Goal: Information Seeking & Learning: Learn about a topic

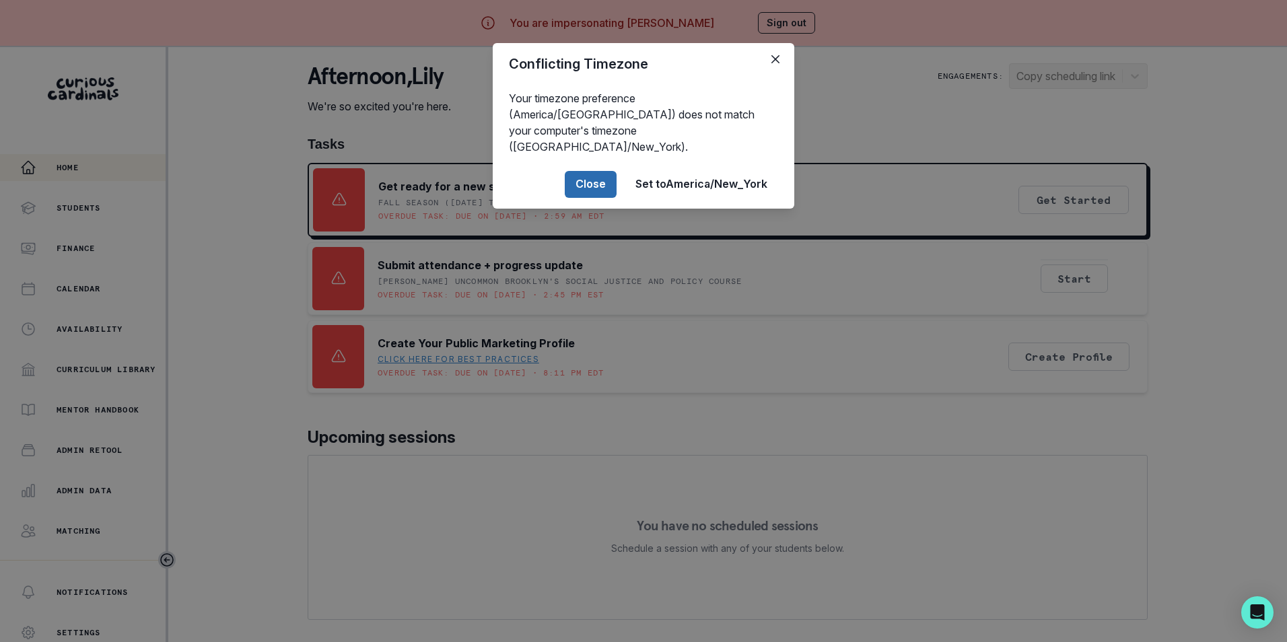
click at [593, 171] on button "Close" at bounding box center [591, 184] width 52 height 27
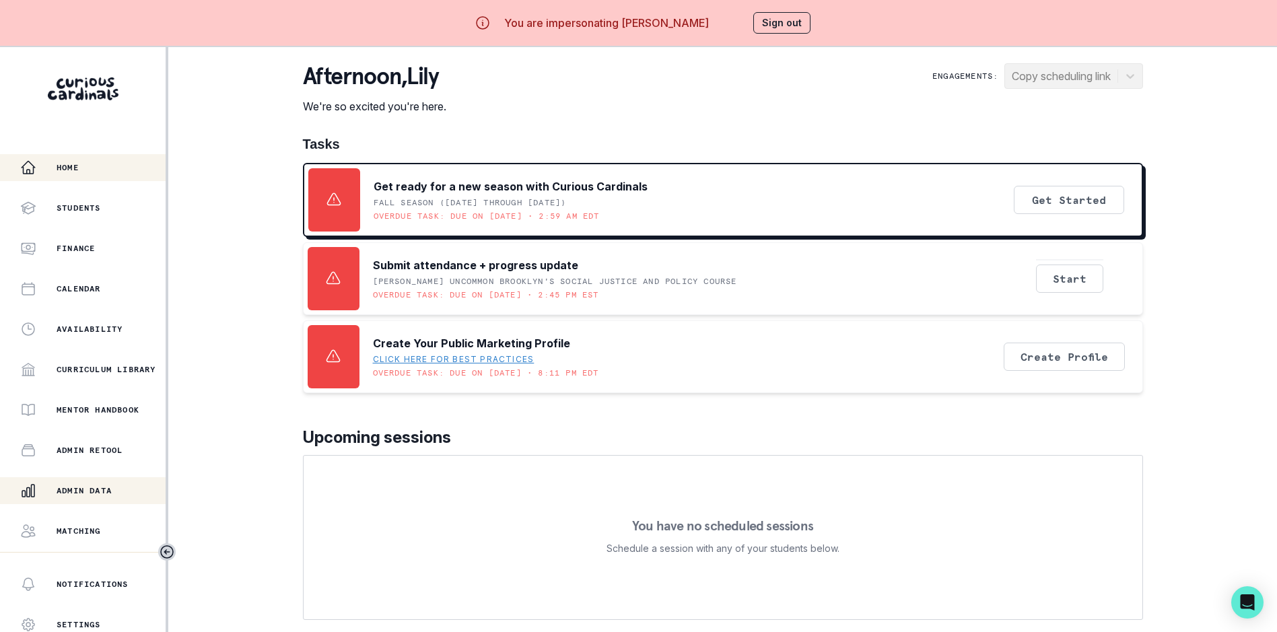
click at [88, 487] on p "Admin Data" at bounding box center [84, 490] width 55 height 11
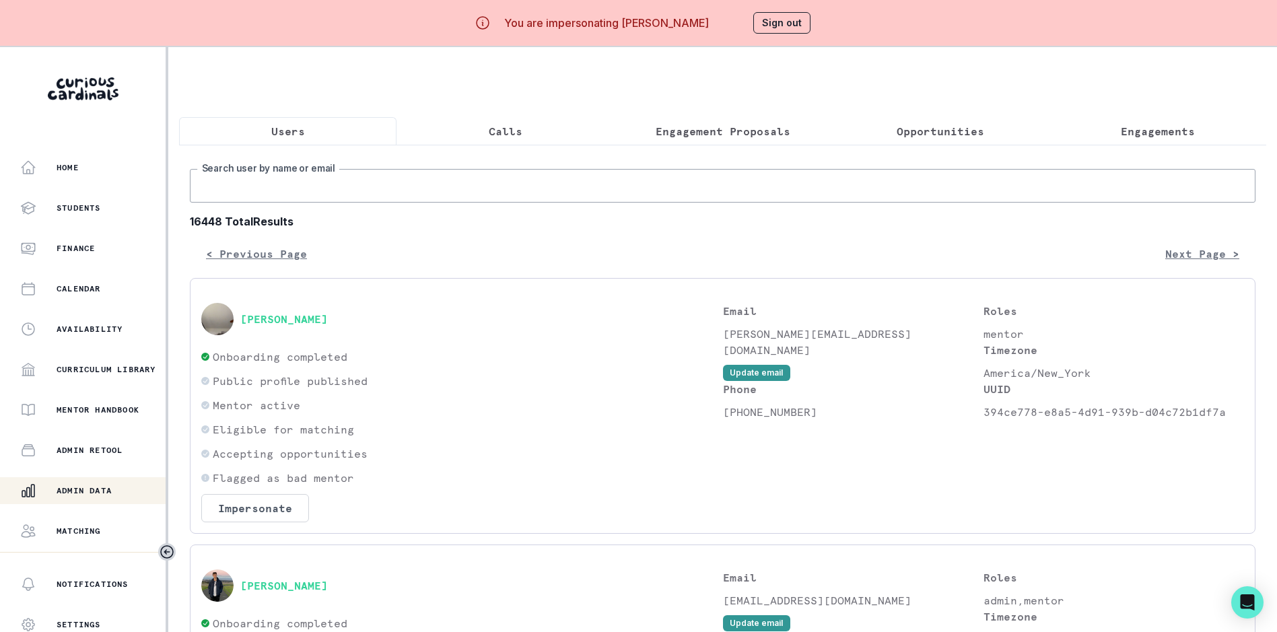
click at [321, 195] on input "Search user by name or email" at bounding box center [723, 186] width 1066 height 34
paste input "[PERSON_NAME][EMAIL_ADDRESS][DOMAIN_NAME]"
type input "[PERSON_NAME][EMAIL_ADDRESS][DOMAIN_NAME]"
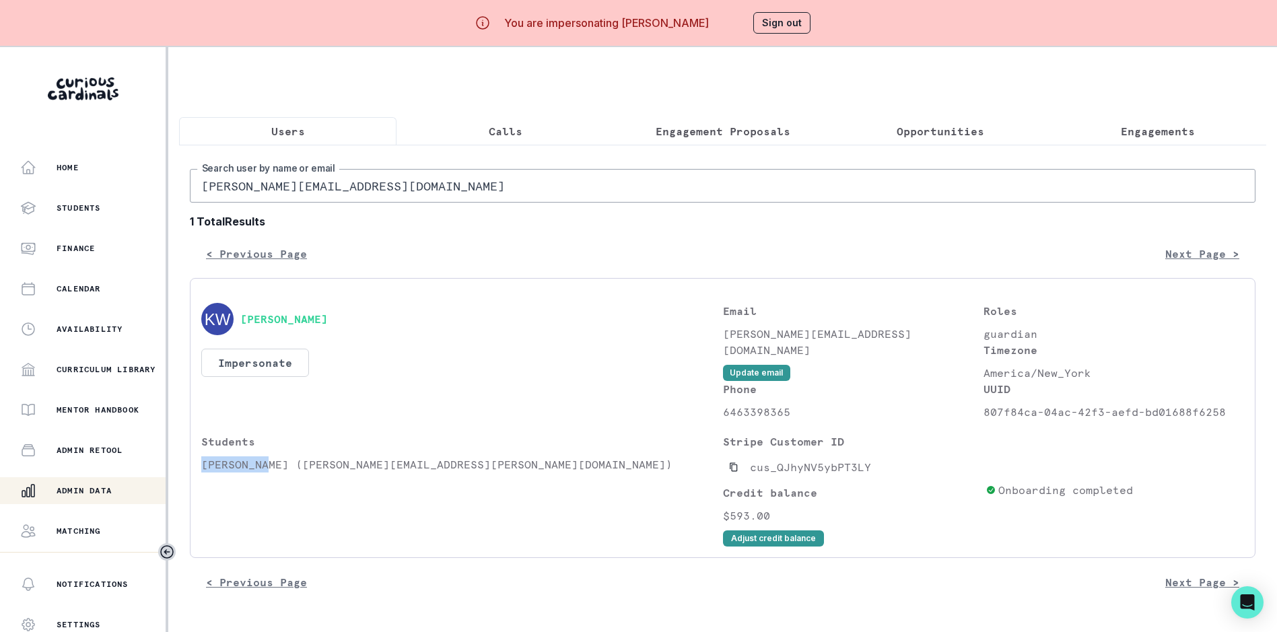
drag, startPoint x: 198, startPoint y: 479, endPoint x: 266, endPoint y: 475, distance: 68.1
click at [266, 475] on div "[PERSON_NAME] Impersonate Confirmation Are you sure? Impersonating means that w…" at bounding box center [723, 418] width 1066 height 280
copy p "[PERSON_NAME]"
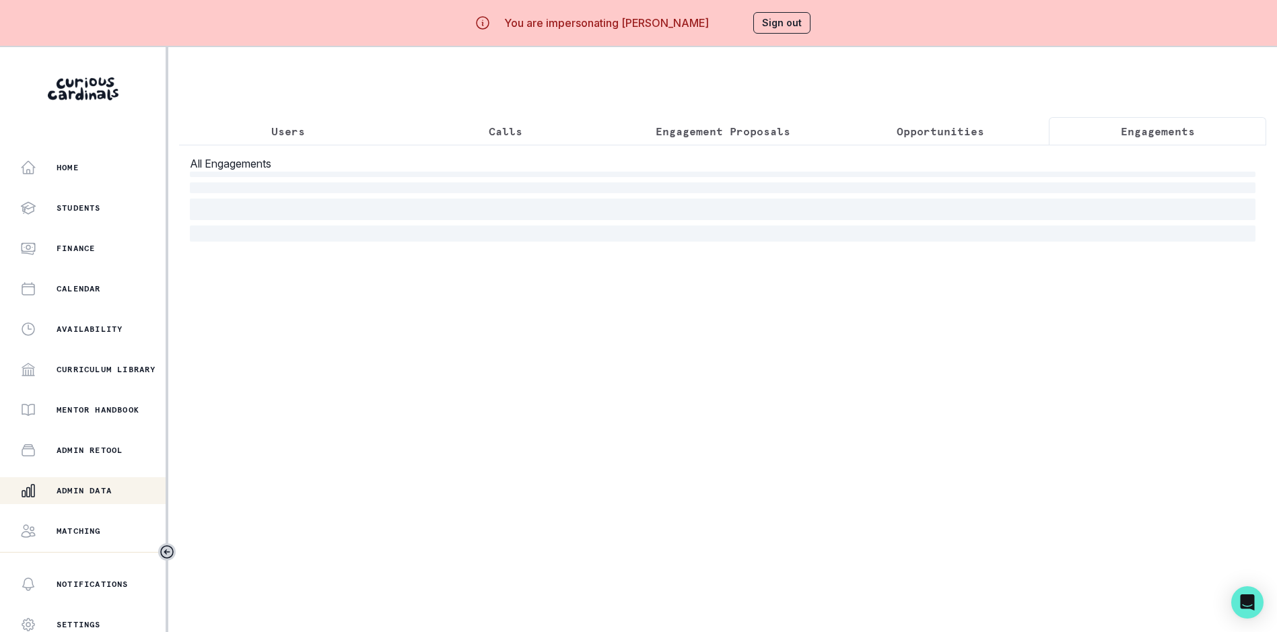
click at [1177, 138] on p "Engagements" at bounding box center [1158, 131] width 74 height 16
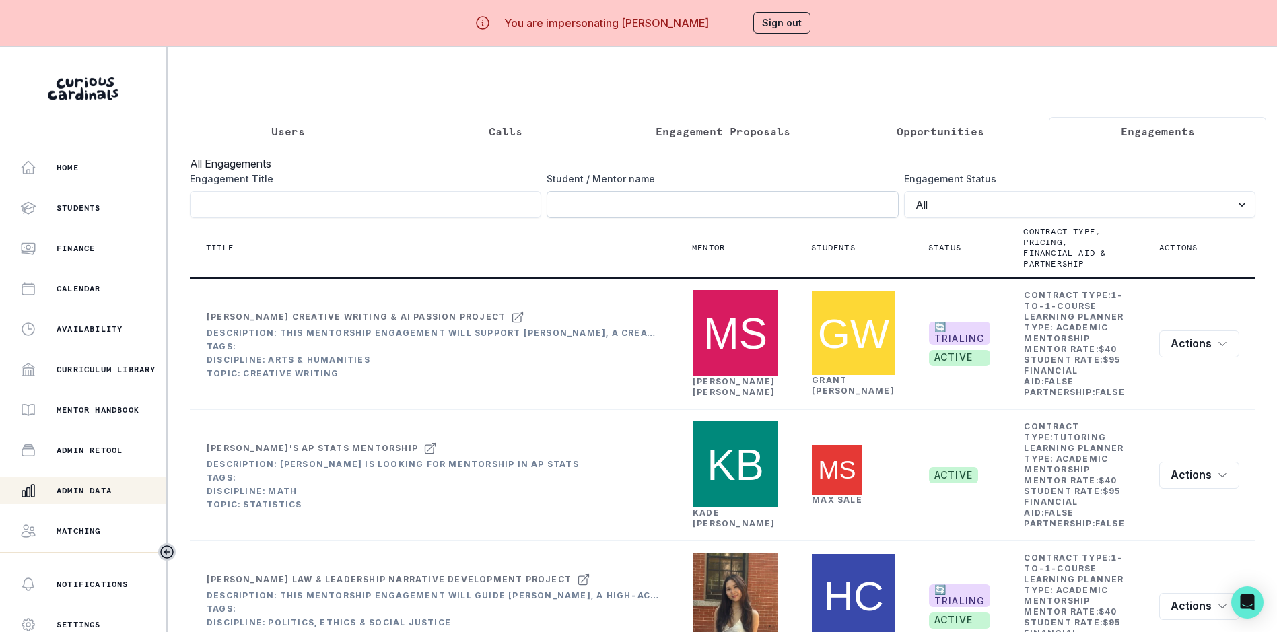
click at [737, 217] on input "Engagement Title" at bounding box center [722, 204] width 351 height 27
paste input "[PERSON_NAME]"
type input "[PERSON_NAME]"
click button "submit" at bounding box center [0, 0] width 0 height 0
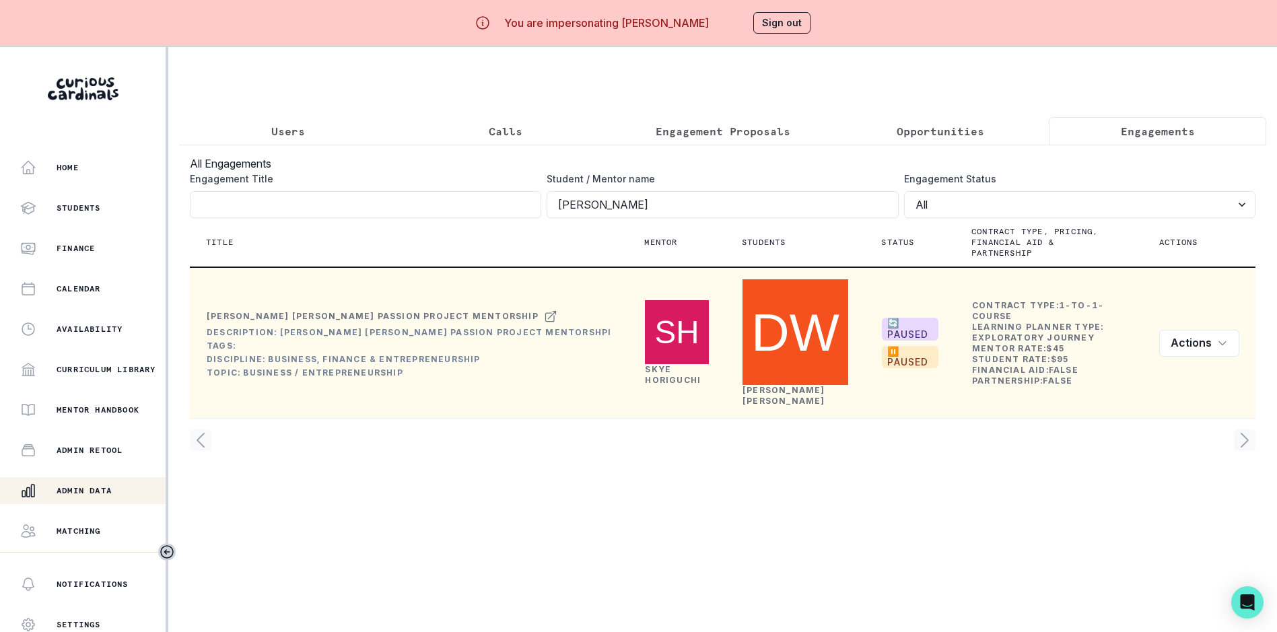
click at [645, 369] on link "[PERSON_NAME]" at bounding box center [673, 374] width 56 height 21
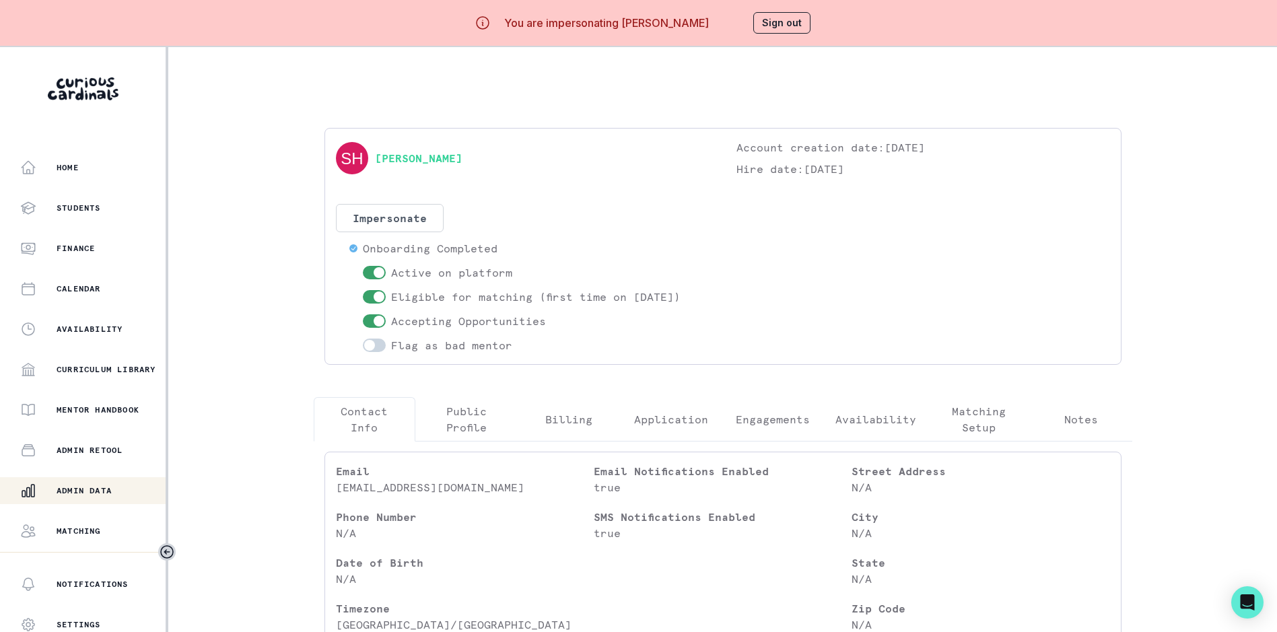
click at [764, 428] on p "Engagements" at bounding box center [773, 419] width 74 height 16
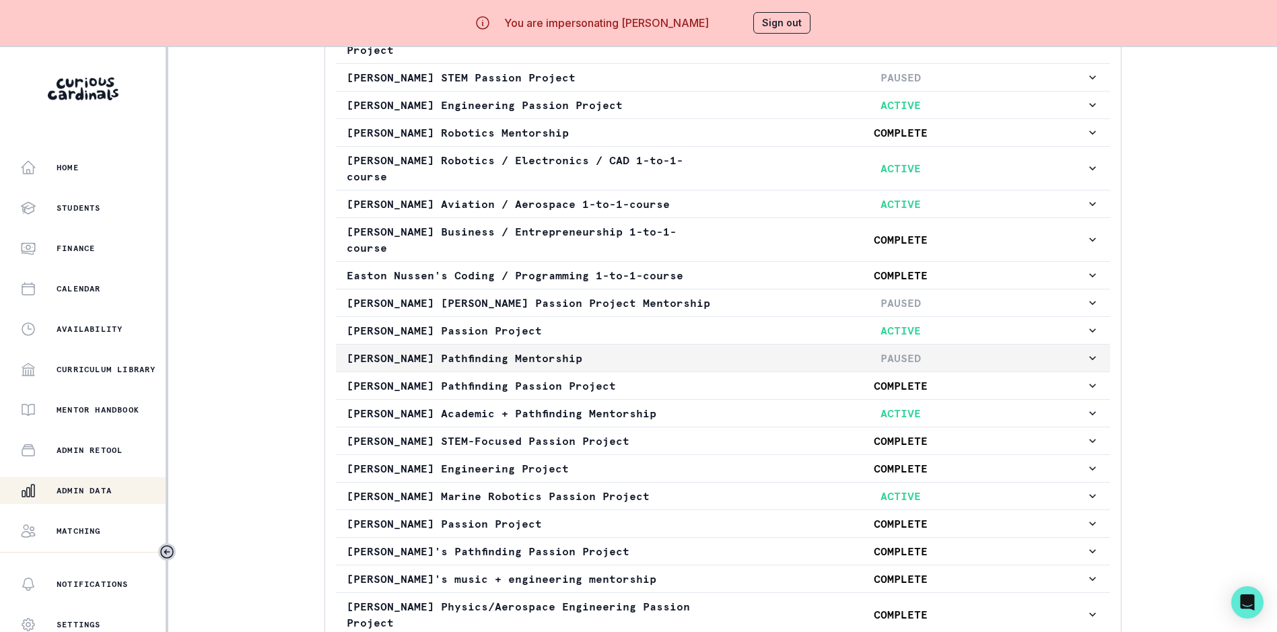
scroll to position [404, 0]
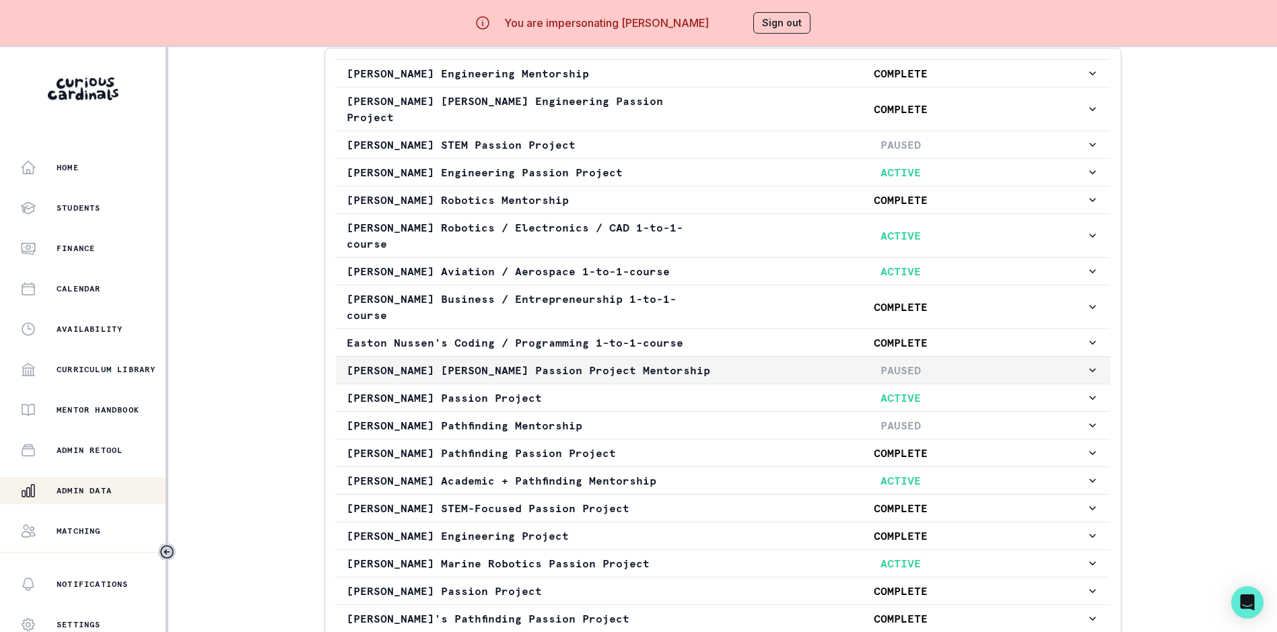
click at [1000, 373] on p "PAUSED" at bounding box center [901, 370] width 370 height 16
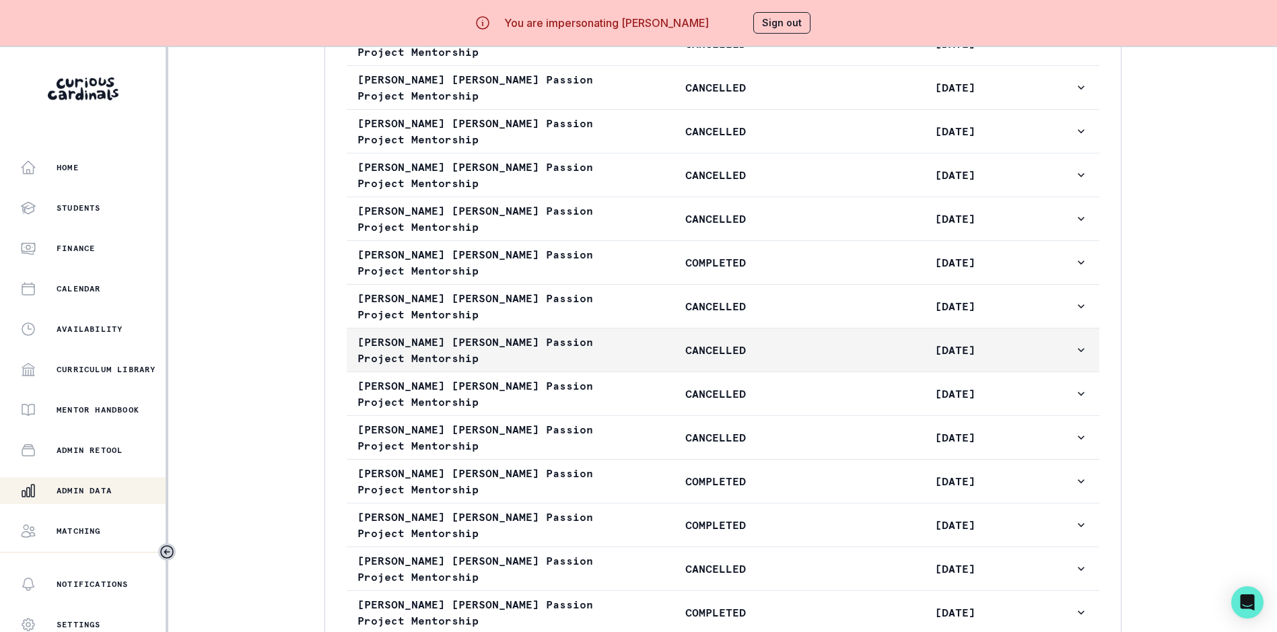
scroll to position [1279, 0]
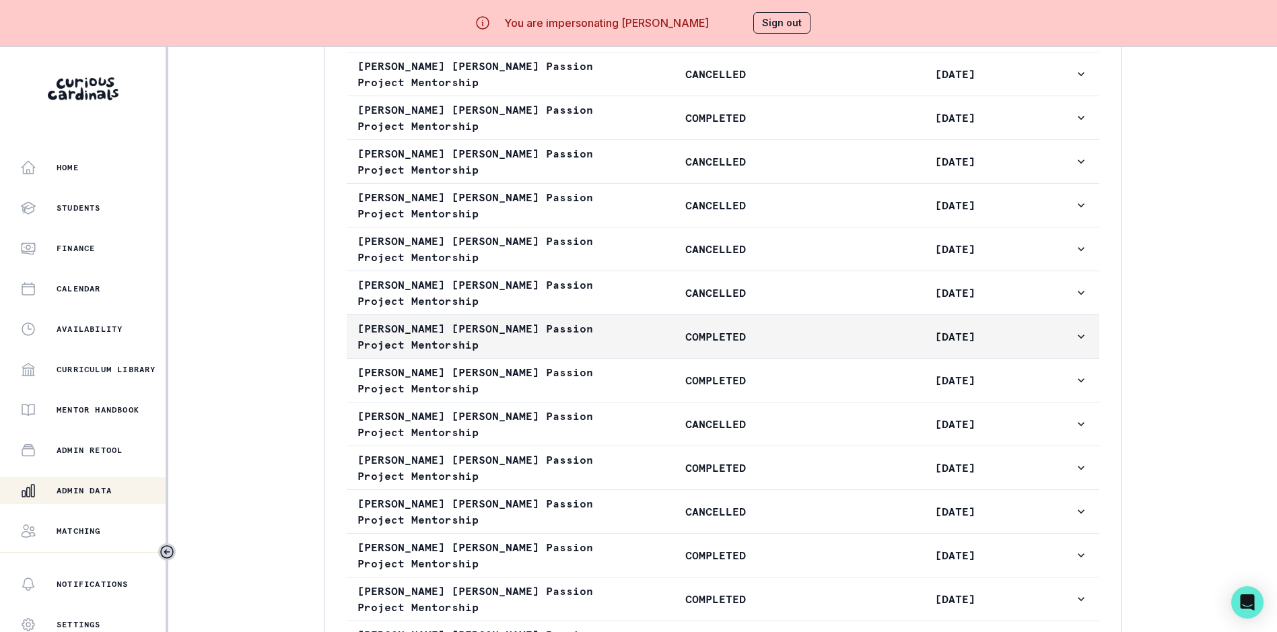
click at [1077, 358] on button "[PERSON_NAME] [PERSON_NAME] Passion Project Mentorship COMPLETED [DATE]" at bounding box center [723, 336] width 753 height 43
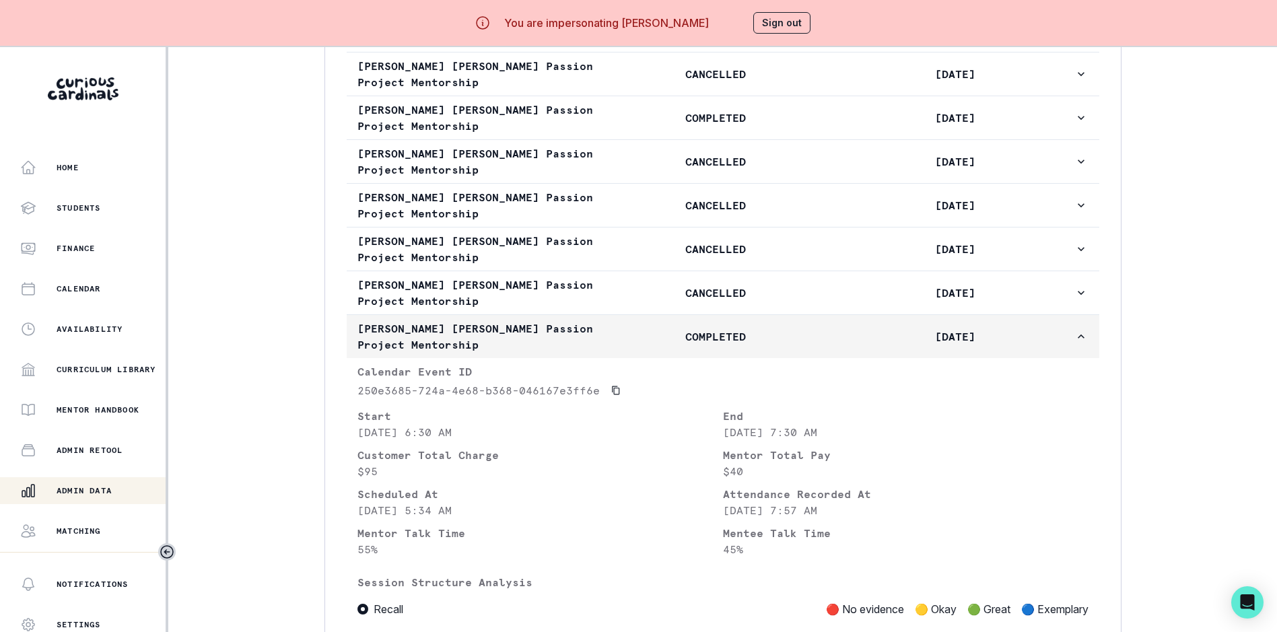
click at [1076, 343] on icon "button" at bounding box center [1081, 336] width 13 height 13
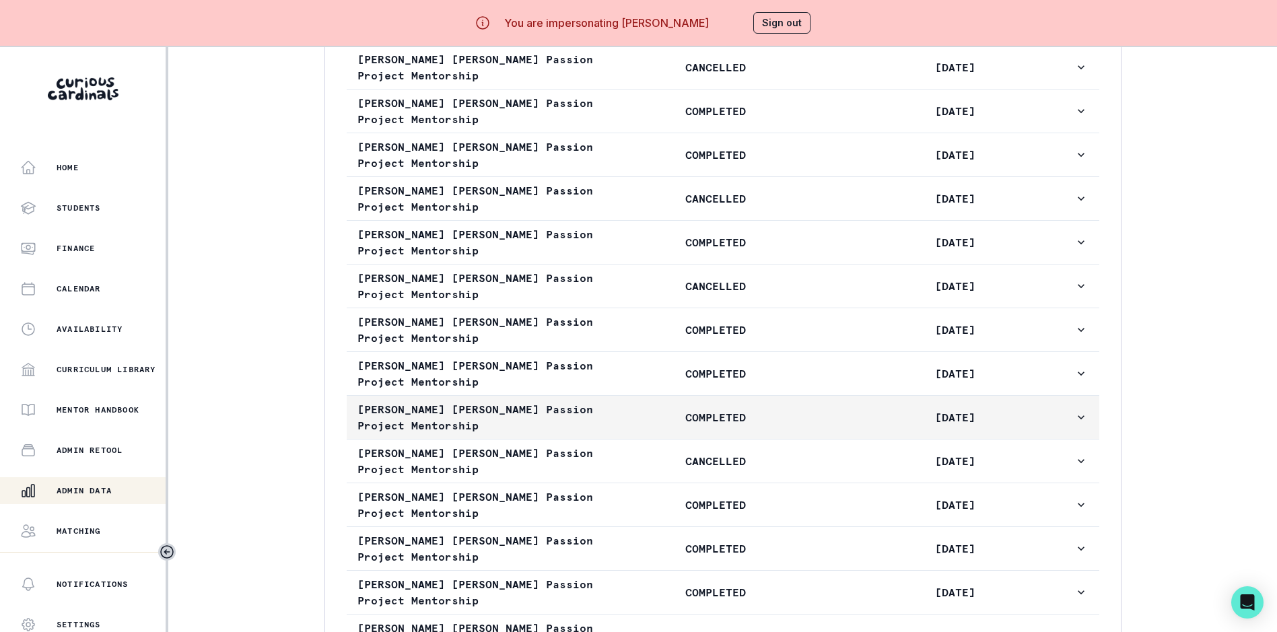
scroll to position [1481, 0]
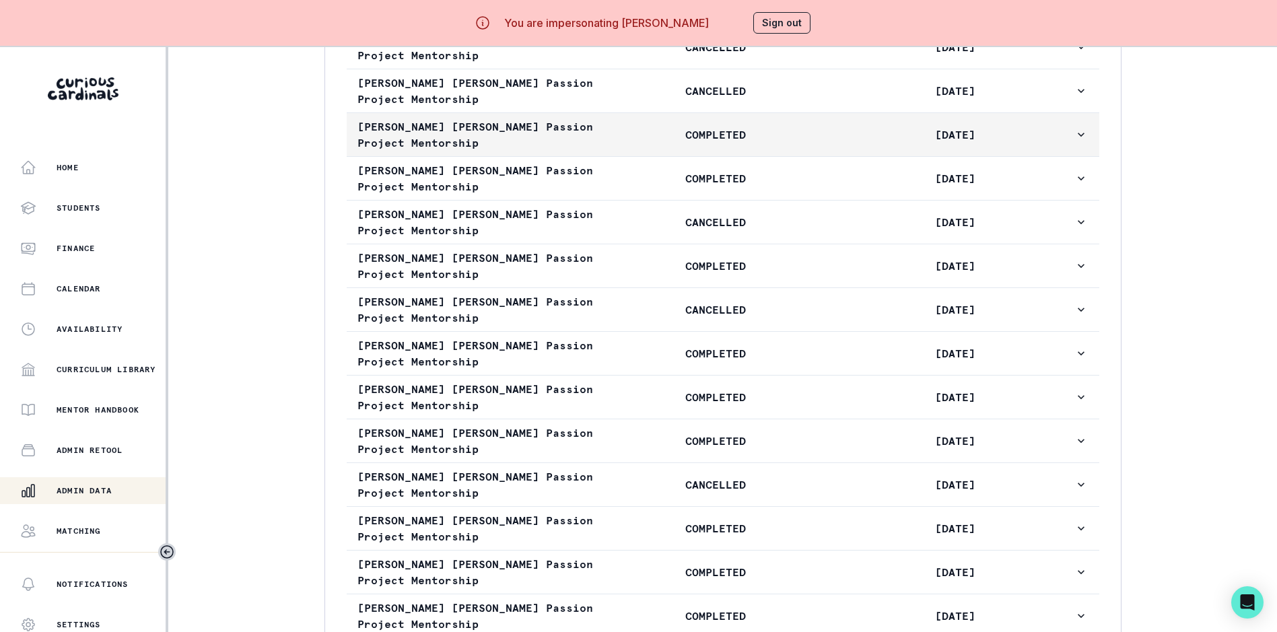
click at [1077, 141] on icon "button" at bounding box center [1081, 134] width 13 height 13
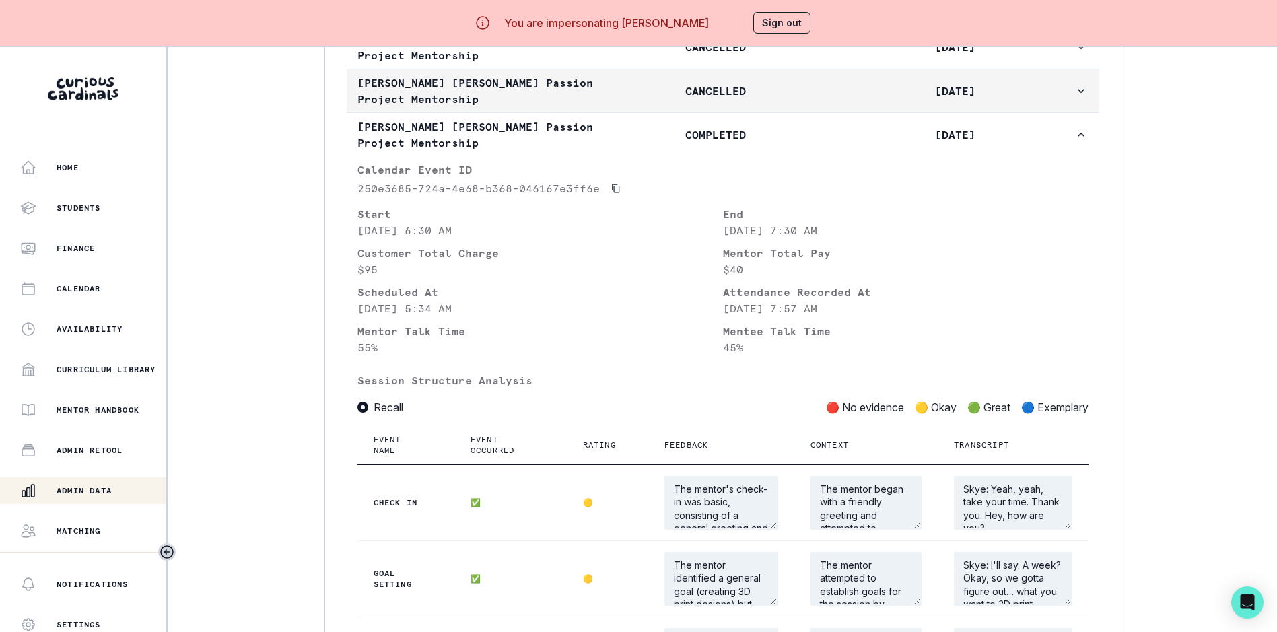
click at [1076, 98] on icon "button" at bounding box center [1081, 90] width 13 height 13
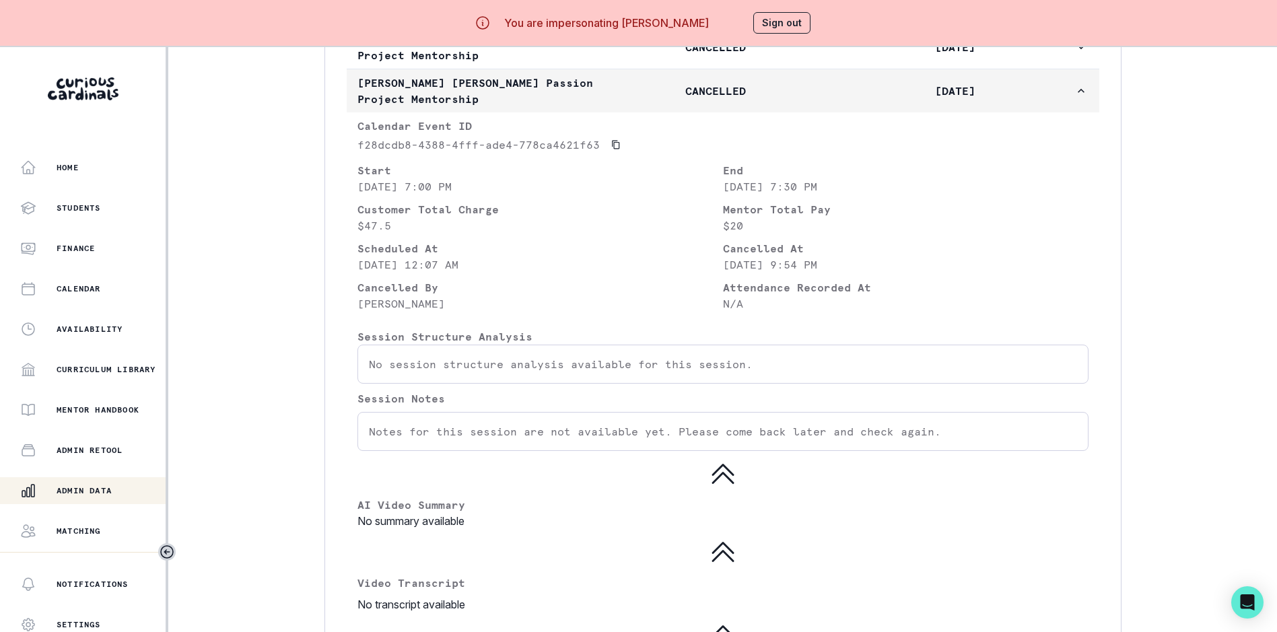
click at [1075, 98] on icon "button" at bounding box center [1081, 90] width 13 height 13
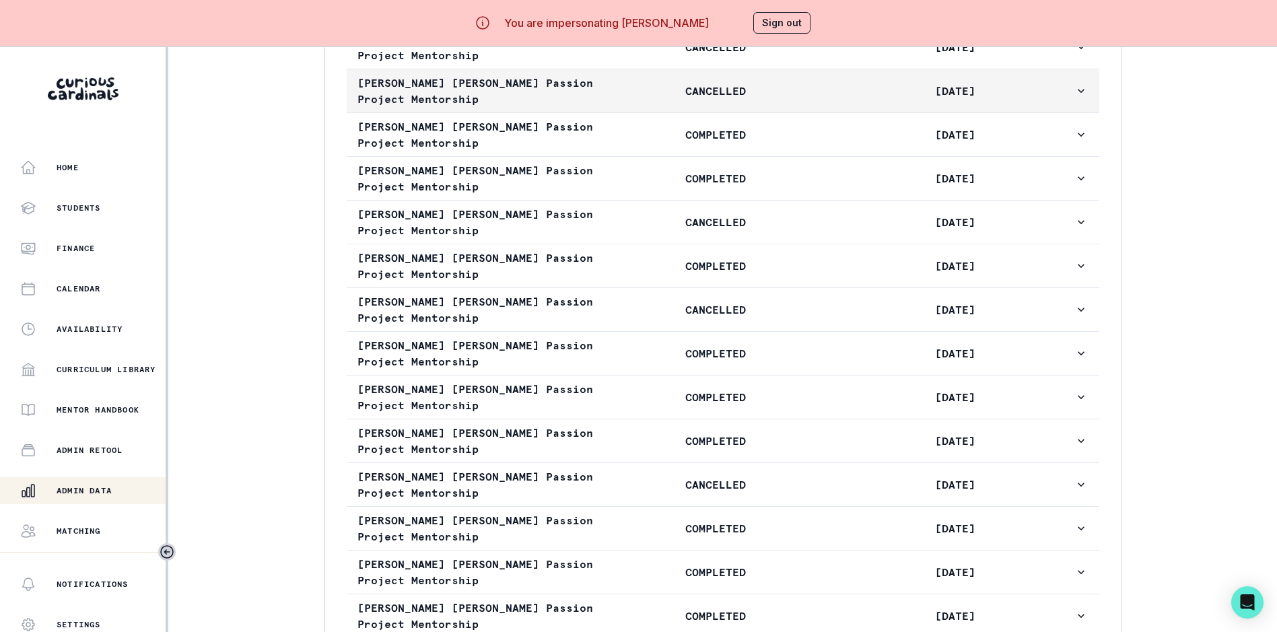
click at [1076, 98] on icon "button" at bounding box center [1081, 90] width 13 height 13
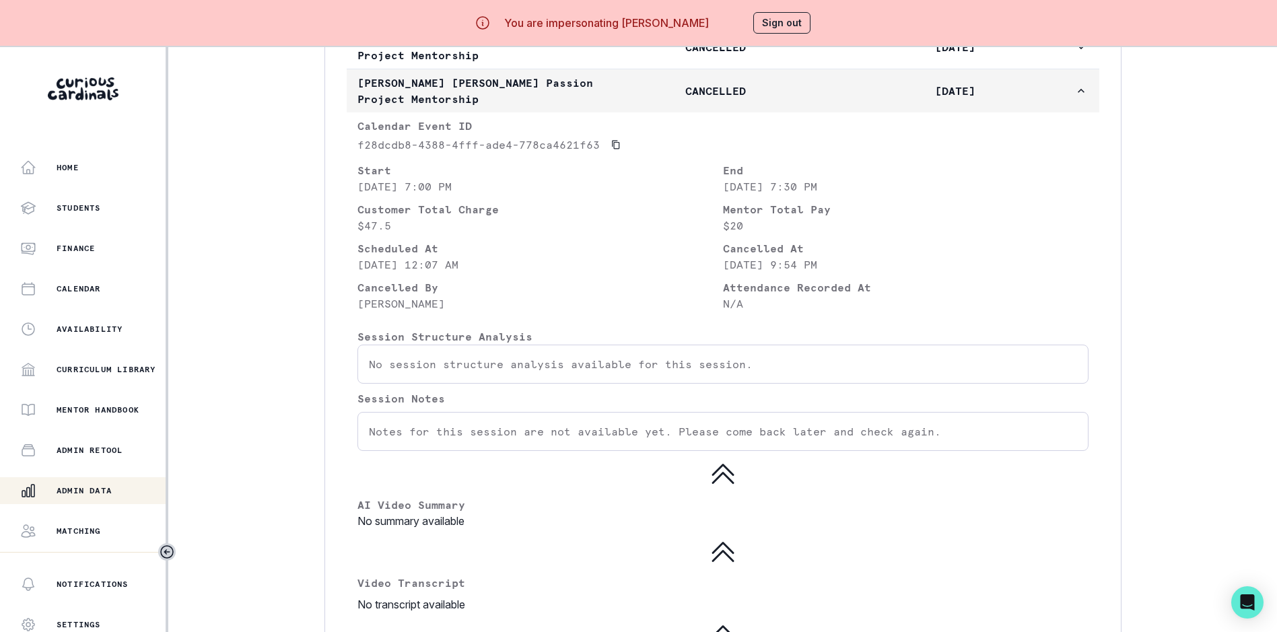
click at [1076, 98] on icon "button" at bounding box center [1081, 90] width 13 height 13
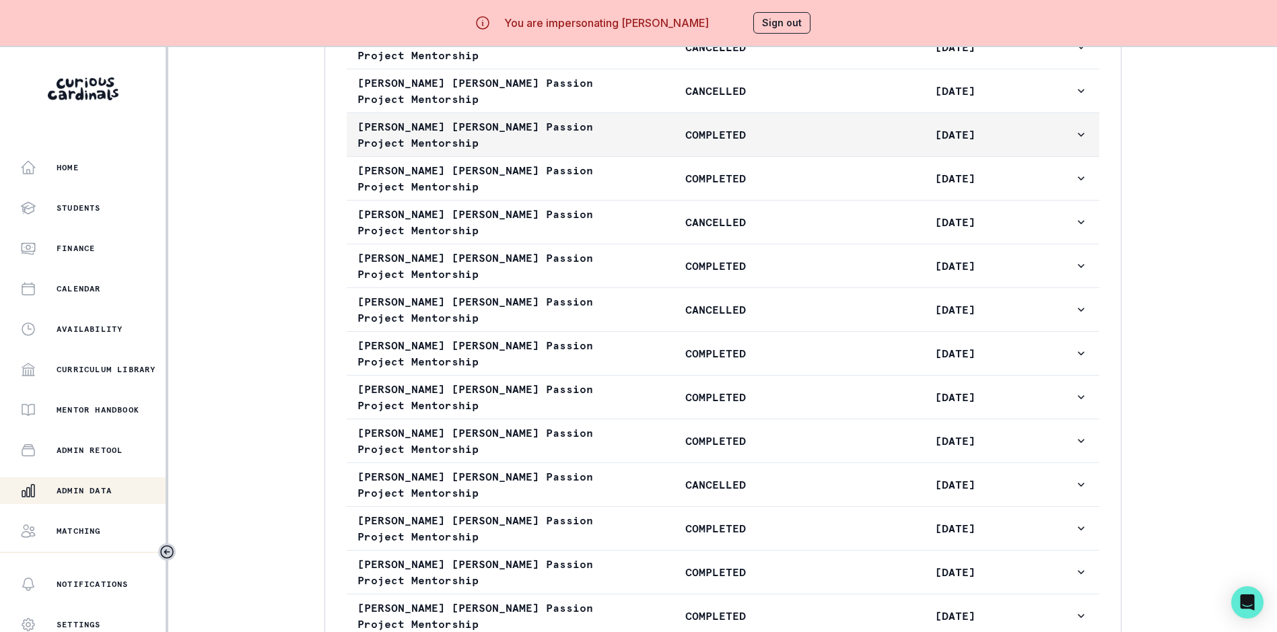
click at [1079, 141] on icon "button" at bounding box center [1081, 134] width 13 height 13
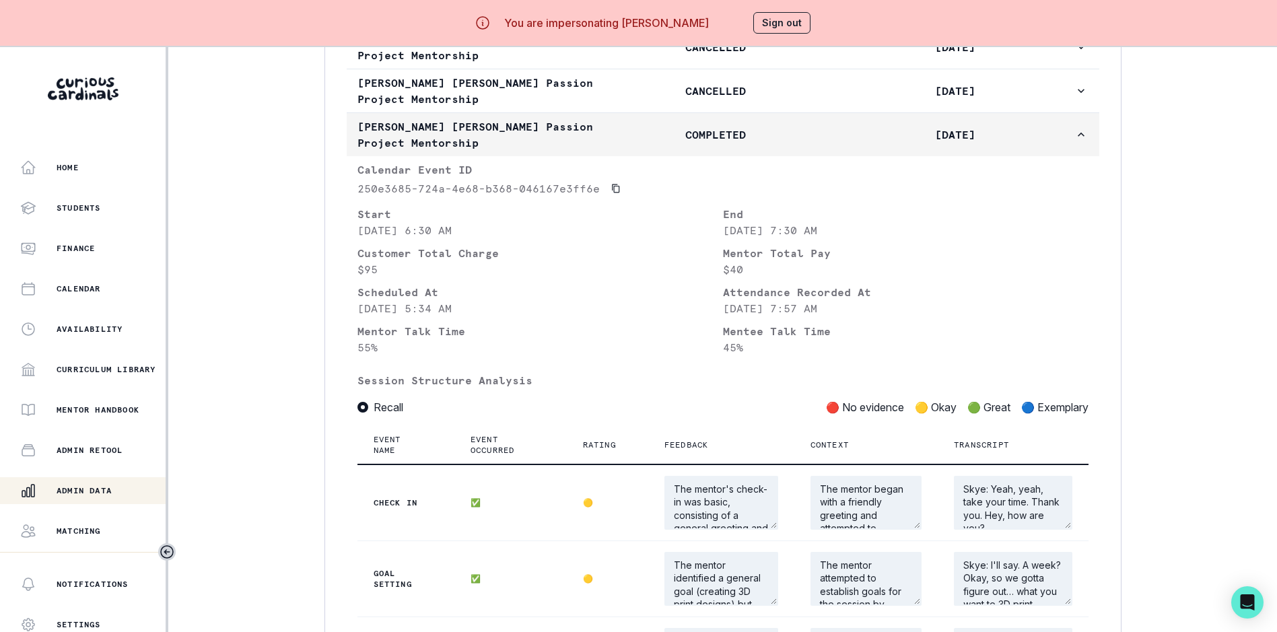
click at [1079, 141] on icon "button" at bounding box center [1081, 134] width 13 height 13
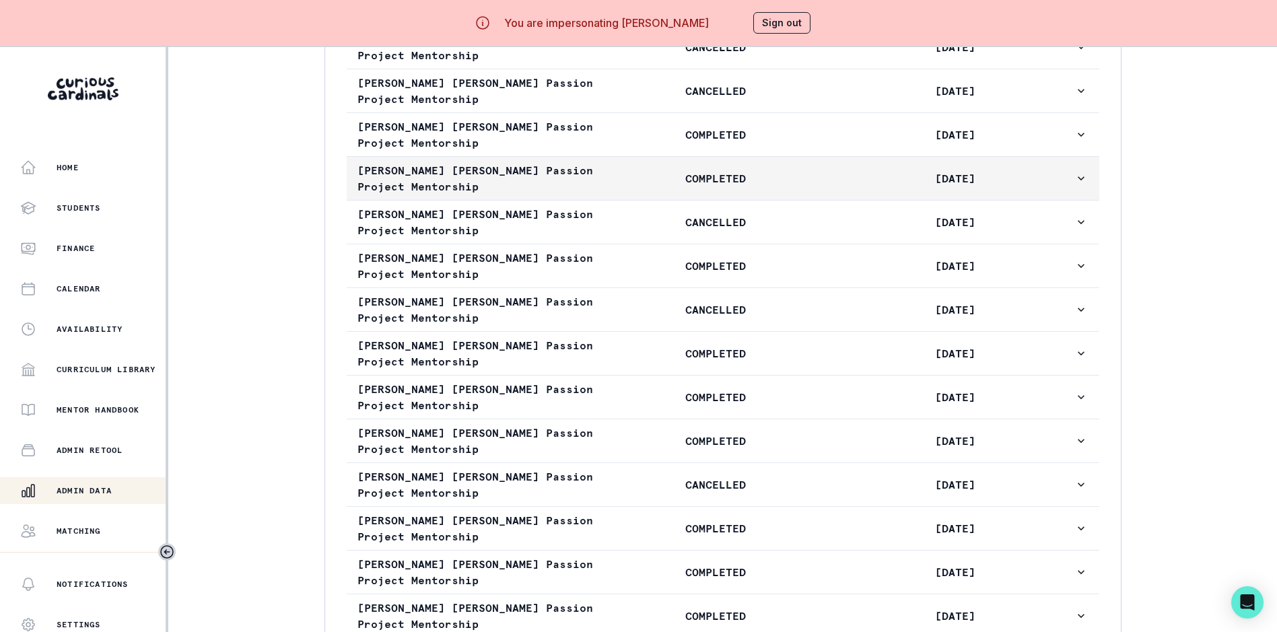
click at [1078, 180] on icon "button" at bounding box center [1081, 178] width 7 height 4
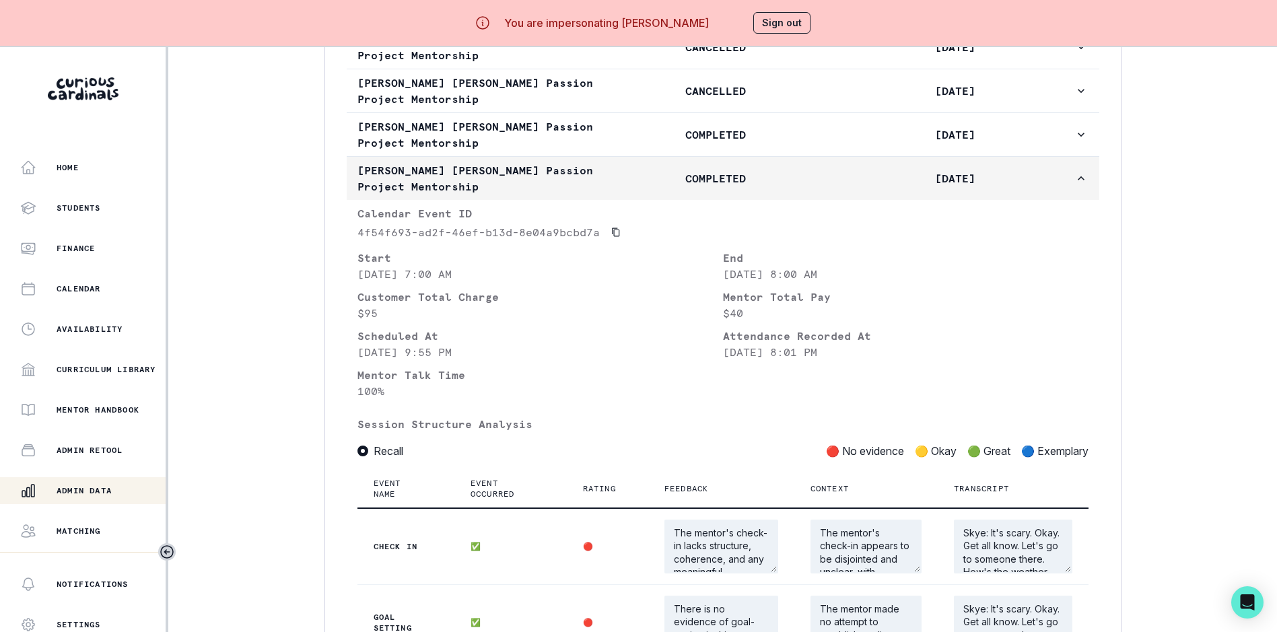
click at [1076, 185] on icon "button" at bounding box center [1081, 178] width 13 height 13
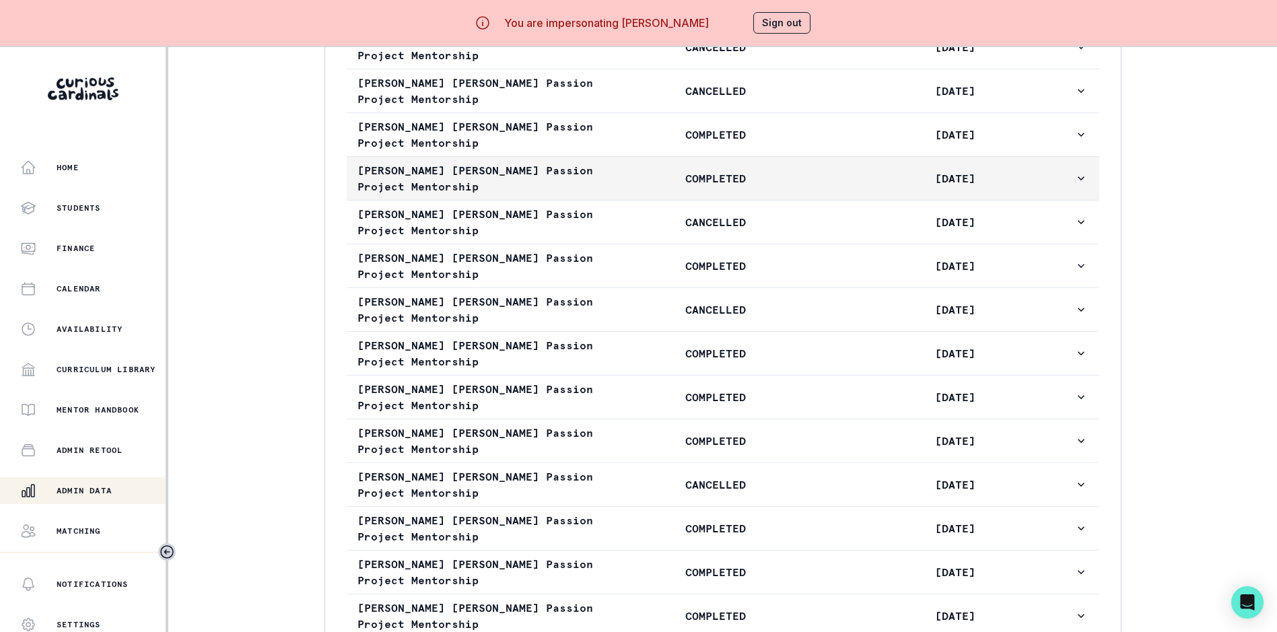
click at [1078, 180] on icon "button" at bounding box center [1081, 178] width 7 height 4
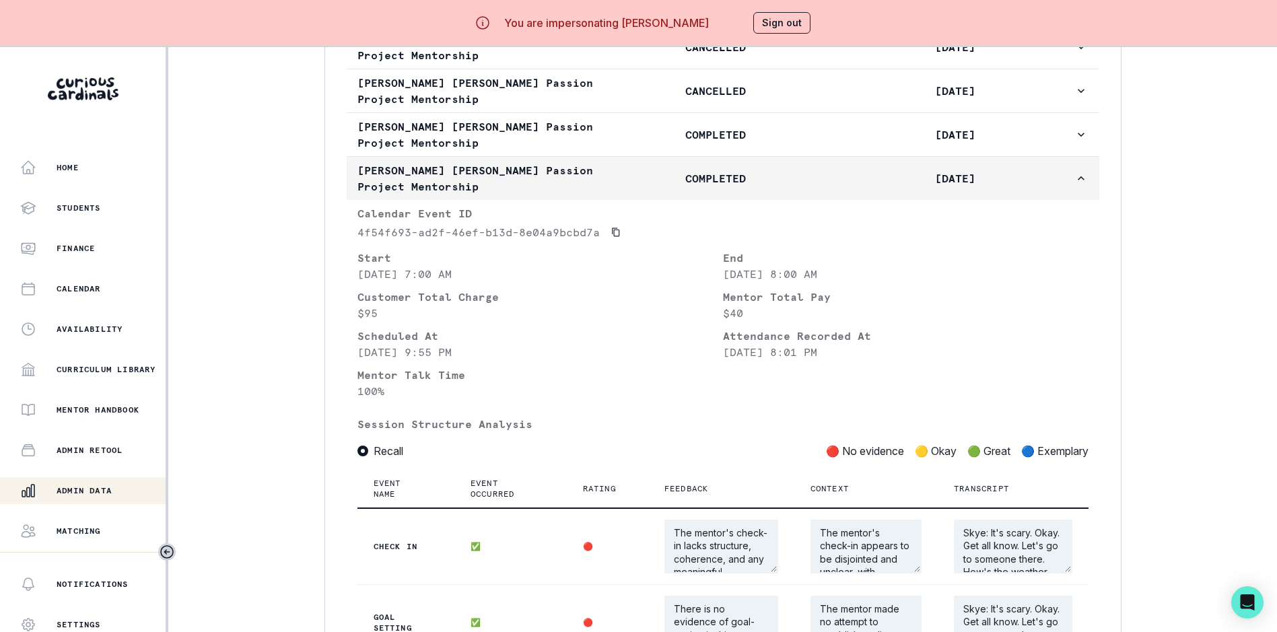
click at [1075, 185] on icon "button" at bounding box center [1081, 178] width 13 height 13
